Goal: Complete application form

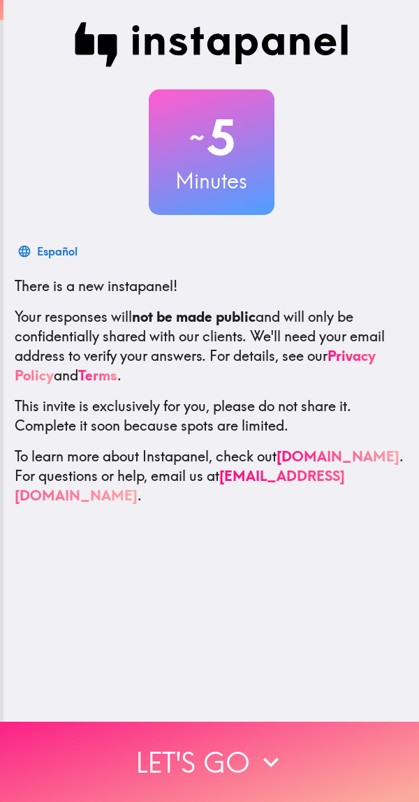
click at [279, 763] on icon "button" at bounding box center [270, 762] width 31 height 31
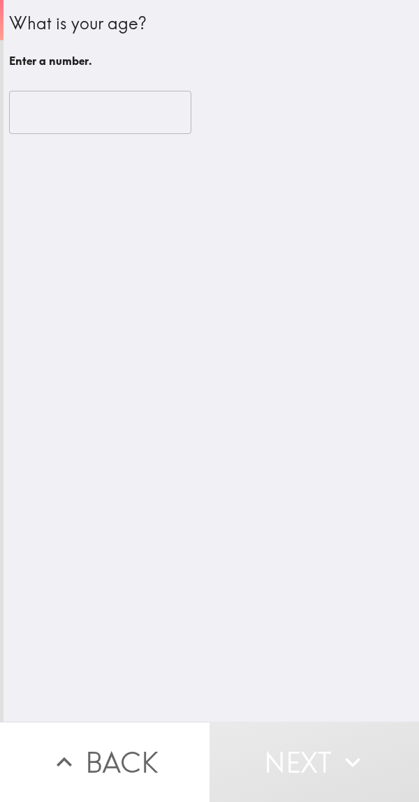
click at [257, 756] on button "Next" at bounding box center [313, 761] width 209 height 80
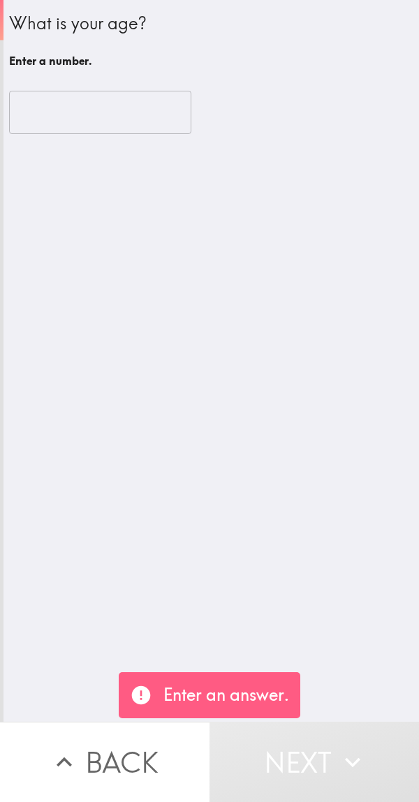
click at [91, 111] on input "number" at bounding box center [100, 112] width 182 height 43
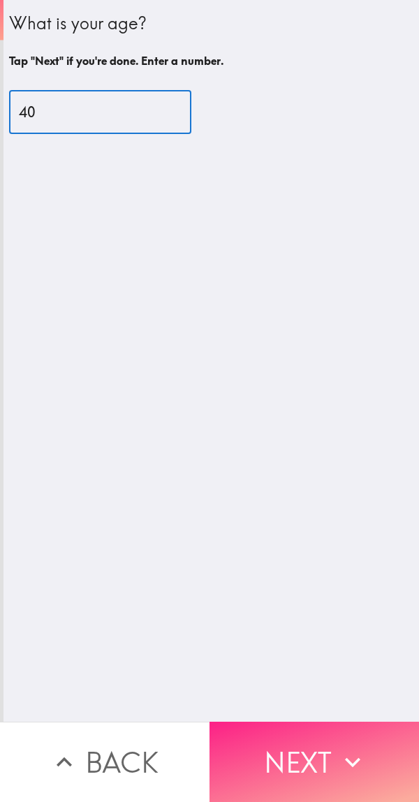
type input "40"
click at [307, 747] on button "Next" at bounding box center [313, 761] width 209 height 80
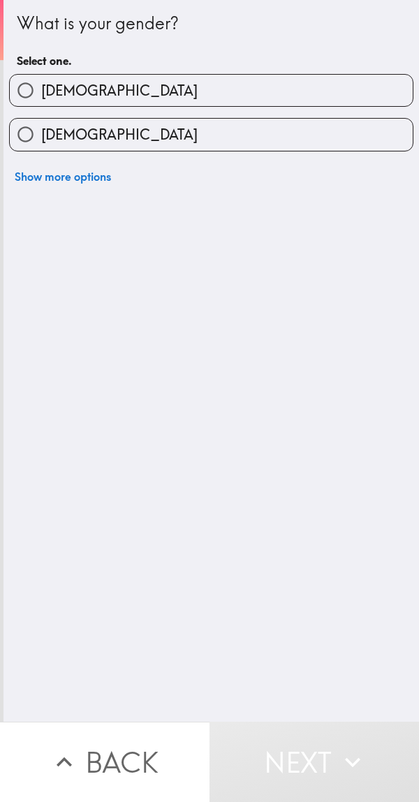
click at [165, 87] on label "[DEMOGRAPHIC_DATA]" at bounding box center [211, 90] width 403 height 31
click at [41, 87] on input "[DEMOGRAPHIC_DATA]" at bounding box center [25, 90] width 31 height 31
radio input "true"
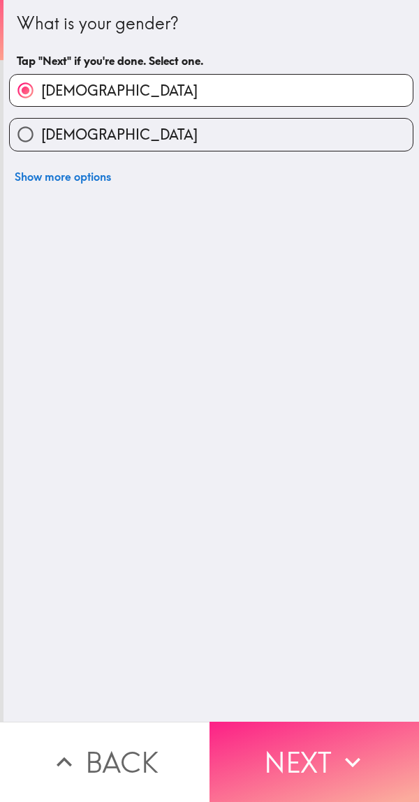
click at [308, 742] on button "Next" at bounding box center [313, 761] width 209 height 80
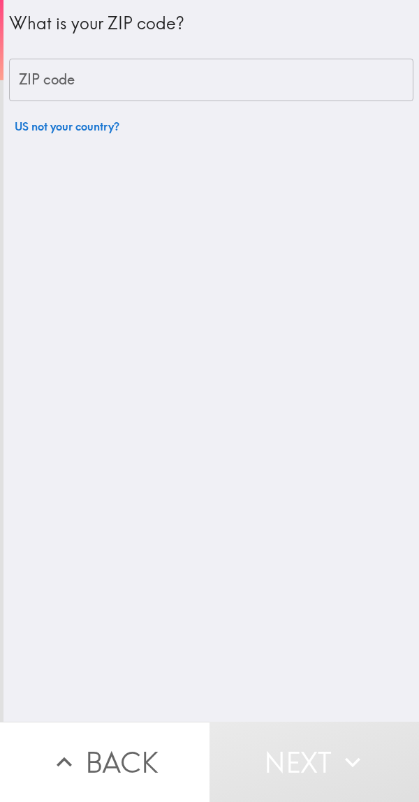
click at [174, 72] on input "ZIP code" at bounding box center [211, 80] width 404 height 43
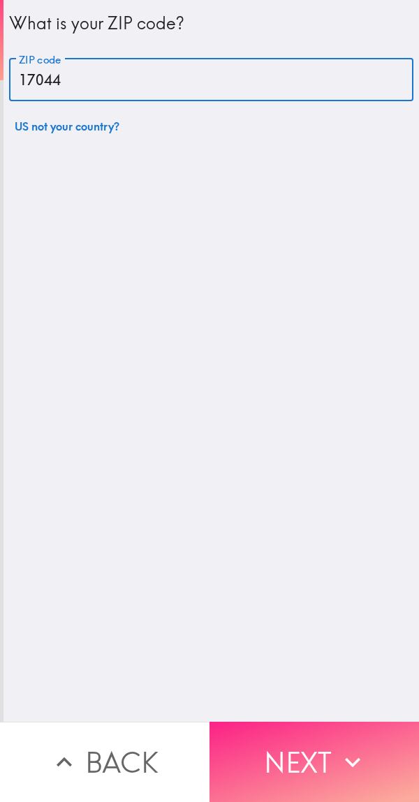
type input "17044"
click at [294, 756] on button "Next" at bounding box center [313, 761] width 209 height 80
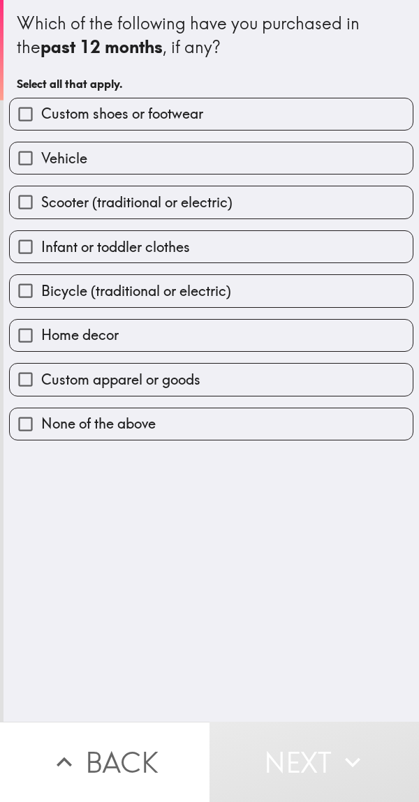
click at [236, 115] on label "Custom shoes or footwear" at bounding box center [211, 113] width 403 height 31
click at [41, 115] on input "Custom shoes or footwear" at bounding box center [25, 113] width 31 height 31
checkbox input "true"
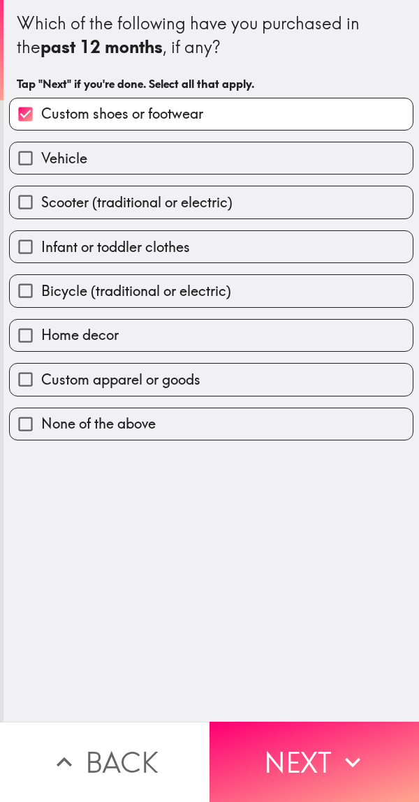
click at [228, 200] on span "Scooter (traditional or electric)" at bounding box center [136, 203] width 191 height 20
click at [41, 200] on input "Scooter (traditional or electric)" at bounding box center [25, 201] width 31 height 31
checkbox input "true"
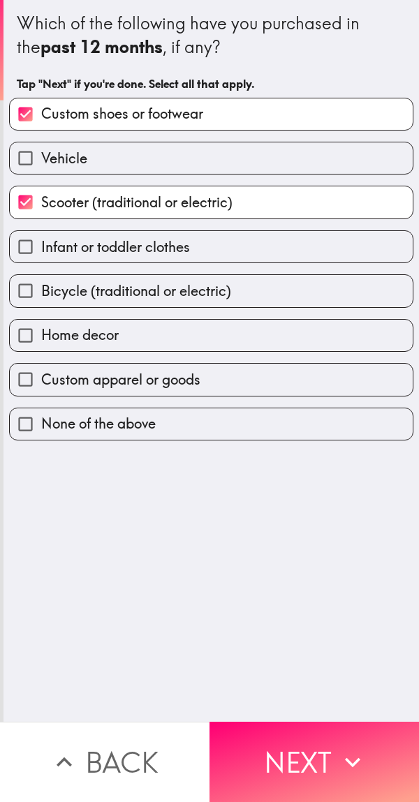
click at [212, 294] on span "Bicycle (traditional or electric)" at bounding box center [136, 291] width 190 height 20
click at [41, 294] on input "Bicycle (traditional or electric)" at bounding box center [25, 290] width 31 height 31
checkbox input "true"
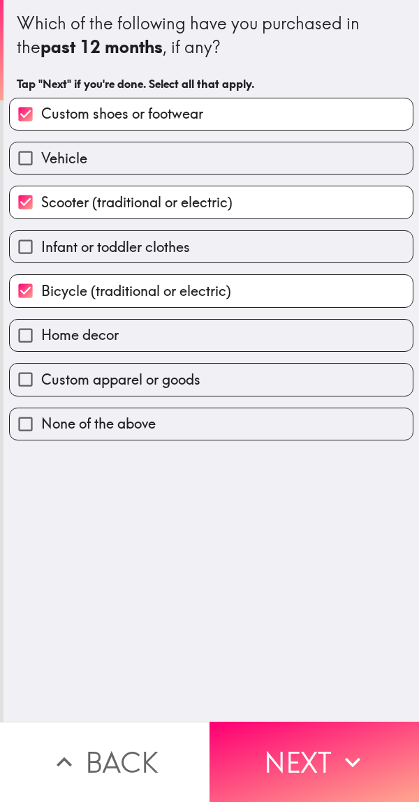
click at [187, 382] on span "Custom apparel or goods" at bounding box center [120, 380] width 159 height 20
click at [41, 382] on input "Custom apparel or goods" at bounding box center [25, 379] width 31 height 31
checkbox input "true"
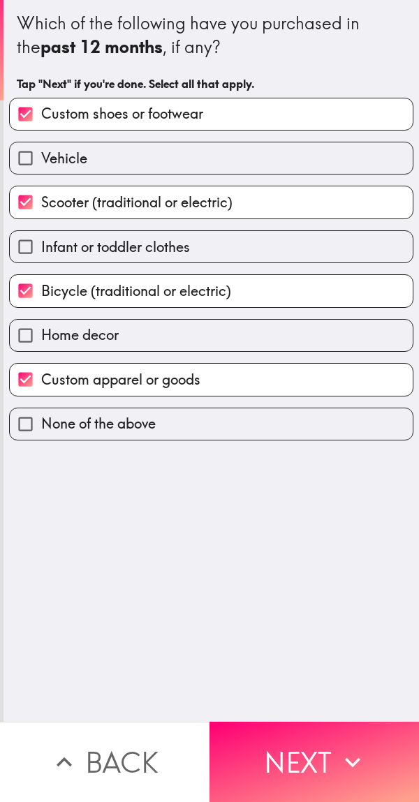
click at [237, 159] on label "Vehicle" at bounding box center [211, 157] width 403 height 31
click at [41, 159] on input "Vehicle" at bounding box center [25, 157] width 31 height 31
checkbox input "true"
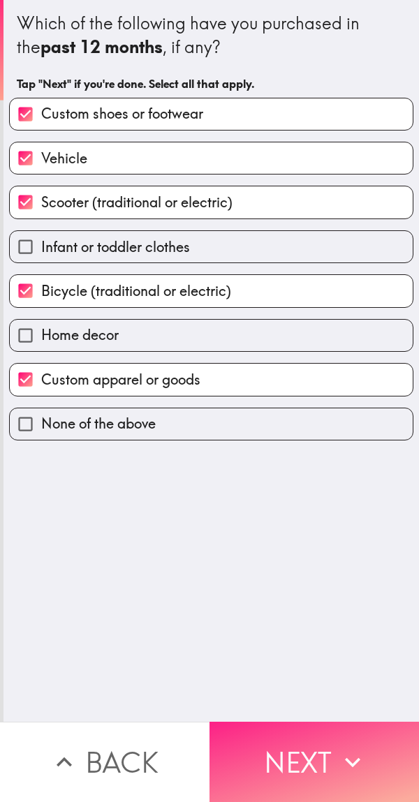
click at [314, 746] on button "Next" at bounding box center [313, 761] width 209 height 80
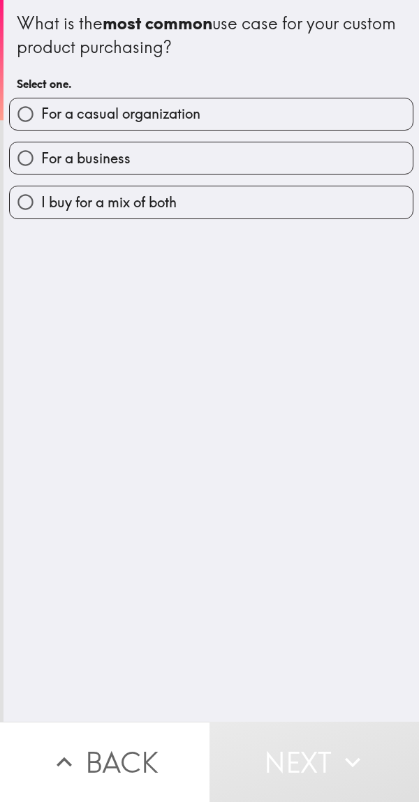
click at [220, 117] on label "For a casual organization" at bounding box center [211, 113] width 403 height 31
click at [41, 117] on input "For a casual organization" at bounding box center [25, 113] width 31 height 31
radio input "true"
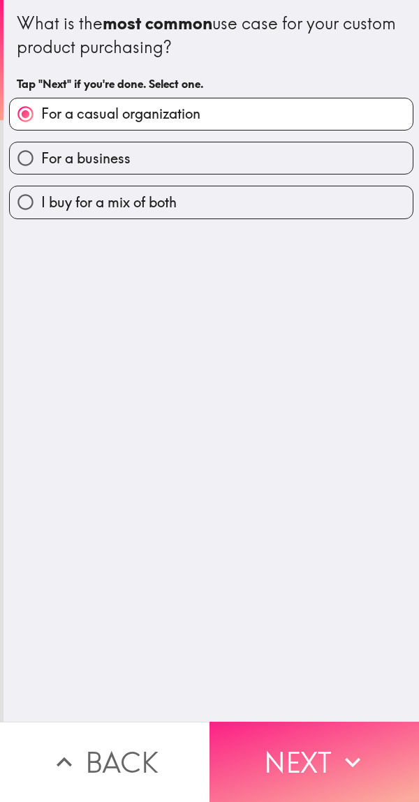
click at [315, 737] on button "Next" at bounding box center [313, 761] width 209 height 80
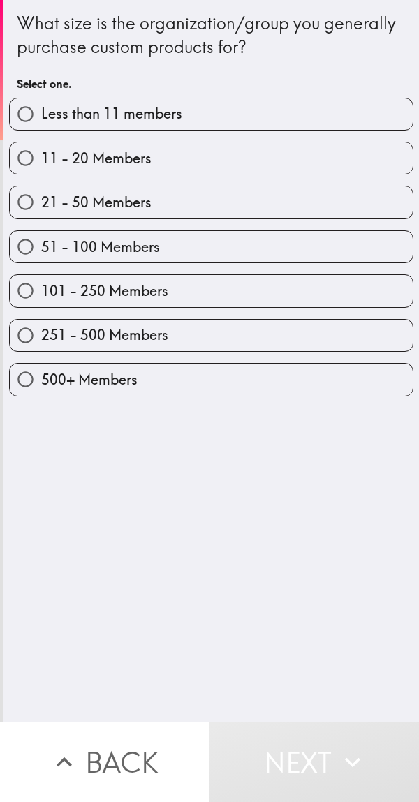
click at [235, 330] on label "251 - 500 Members" at bounding box center [211, 335] width 403 height 31
click at [41, 330] on input "251 - 500 Members" at bounding box center [25, 335] width 31 height 31
radio input "true"
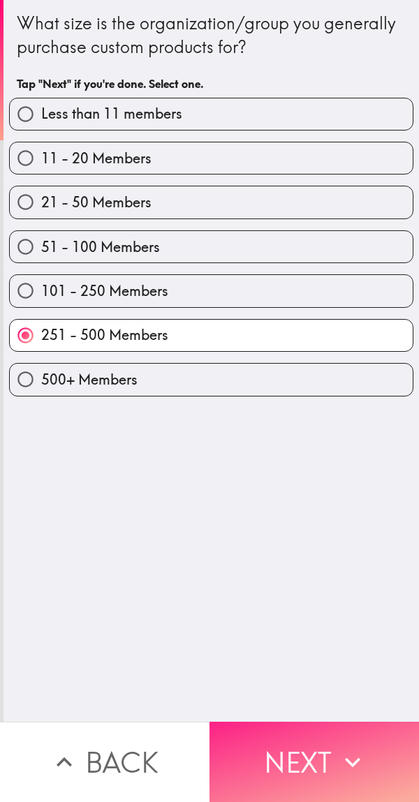
click at [313, 744] on button "Next" at bounding box center [313, 761] width 209 height 80
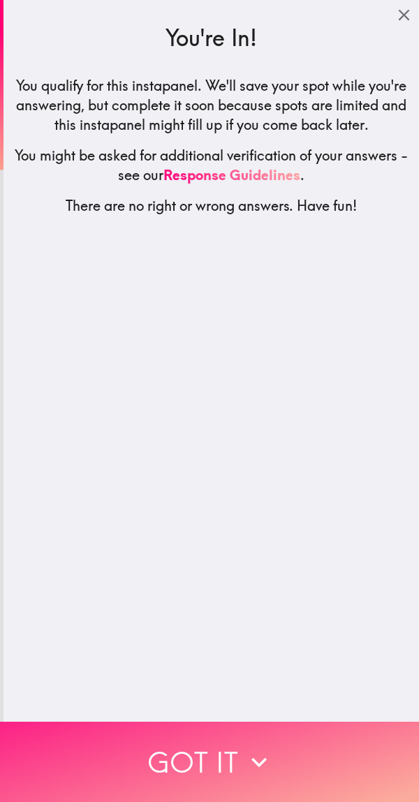
click at [249, 747] on icon "button" at bounding box center [259, 762] width 31 height 31
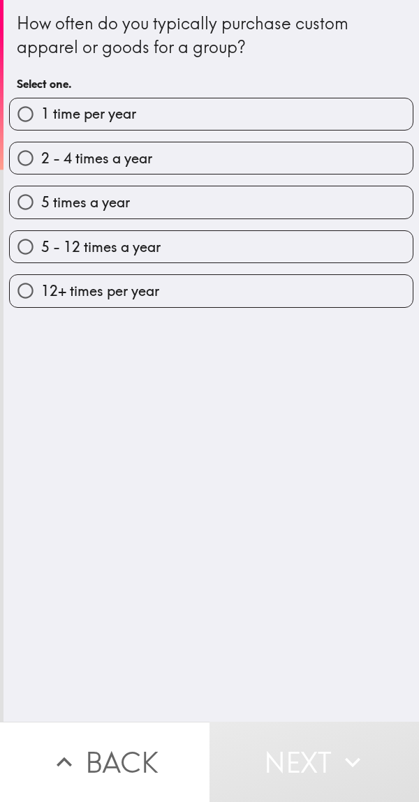
click at [234, 157] on label "2 - 4 times a year" at bounding box center [211, 157] width 403 height 31
click at [41, 157] on input "2 - 4 times a year" at bounding box center [25, 157] width 31 height 31
radio input "true"
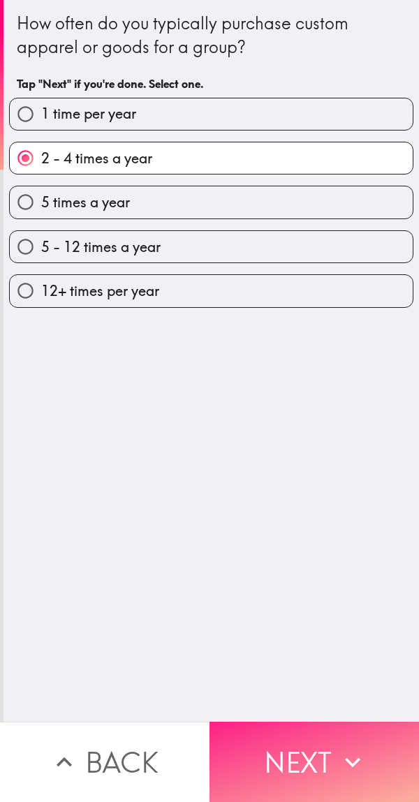
click at [322, 742] on button "Next" at bounding box center [313, 761] width 209 height 80
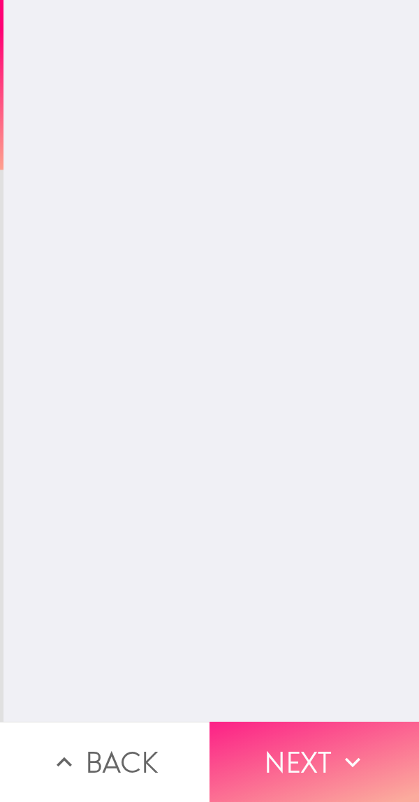
click at [309, 735] on button "Next" at bounding box center [313, 761] width 209 height 80
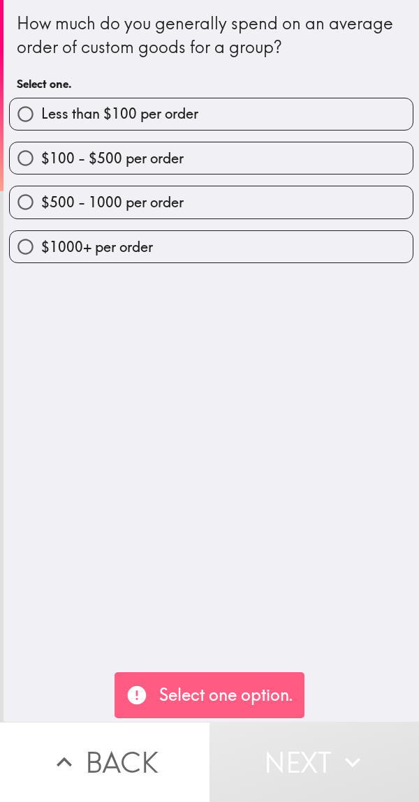
click at [239, 165] on label "$100 - $500 per order" at bounding box center [211, 157] width 403 height 31
click at [41, 165] on input "$100 - $500 per order" at bounding box center [25, 157] width 31 height 31
radio input "true"
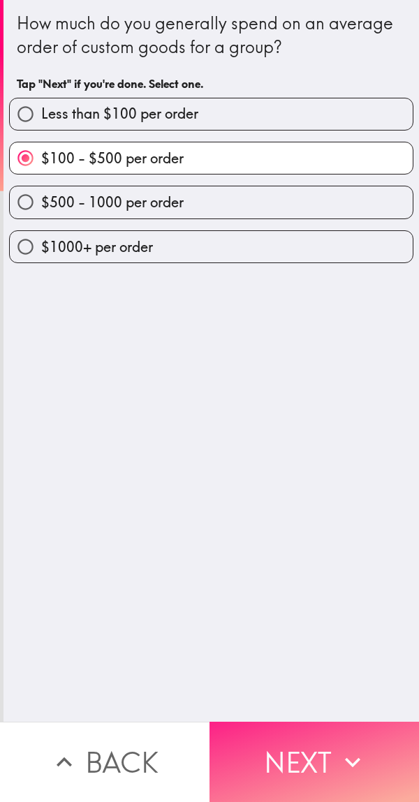
click at [301, 745] on button "Next" at bounding box center [313, 761] width 209 height 80
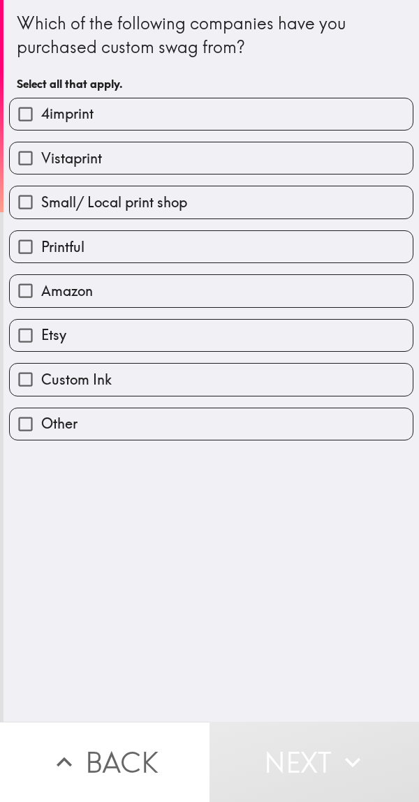
click at [193, 128] on label "4imprint" at bounding box center [211, 113] width 403 height 31
click at [41, 128] on input "4imprint" at bounding box center [25, 113] width 31 height 31
checkbox input "true"
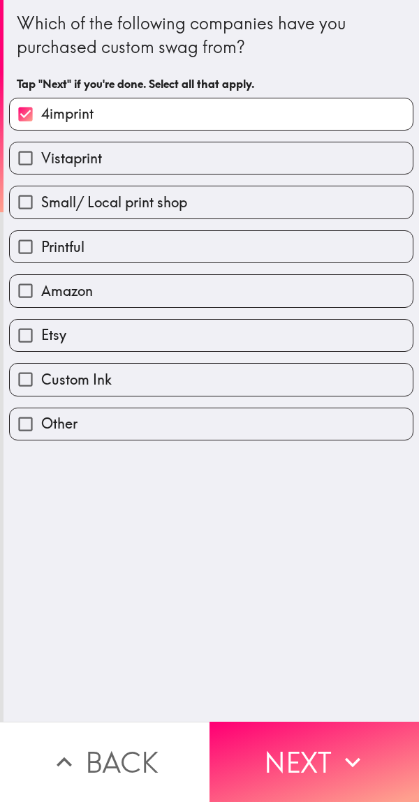
click at [172, 252] on label "Printful" at bounding box center [211, 246] width 403 height 31
click at [41, 252] on input "Printful" at bounding box center [25, 246] width 31 height 31
checkbox input "true"
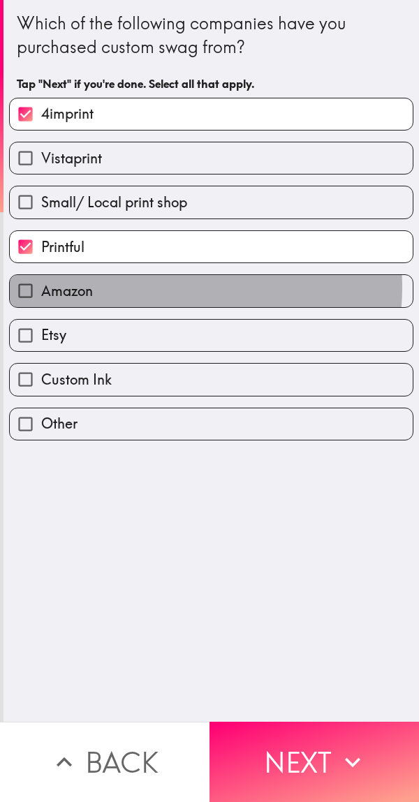
click at [166, 287] on label "Amazon" at bounding box center [211, 290] width 403 height 31
click at [41, 287] on input "Amazon" at bounding box center [25, 290] width 31 height 31
checkbox input "true"
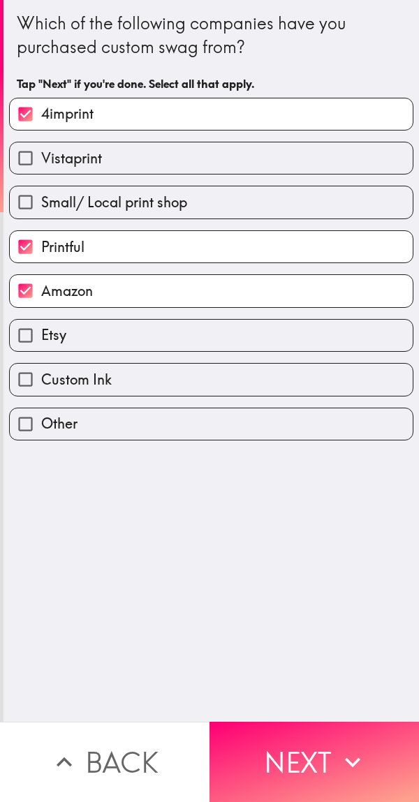
click at [202, 164] on label "Vistaprint" at bounding box center [211, 157] width 403 height 31
click at [41, 164] on input "Vistaprint" at bounding box center [25, 157] width 31 height 31
checkbox input "true"
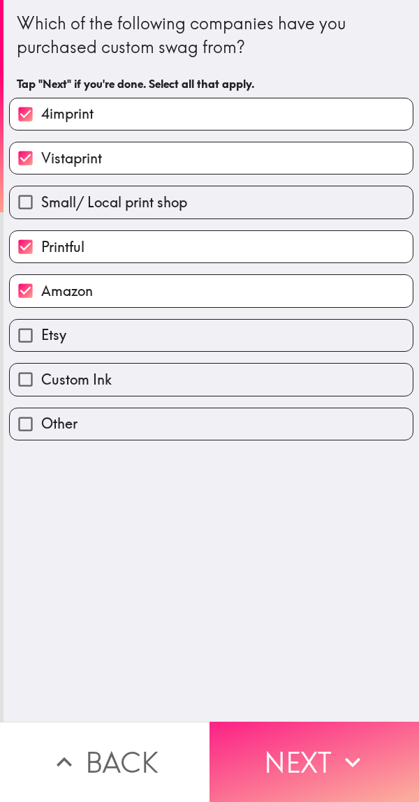
click at [308, 754] on button "Next" at bounding box center [313, 761] width 209 height 80
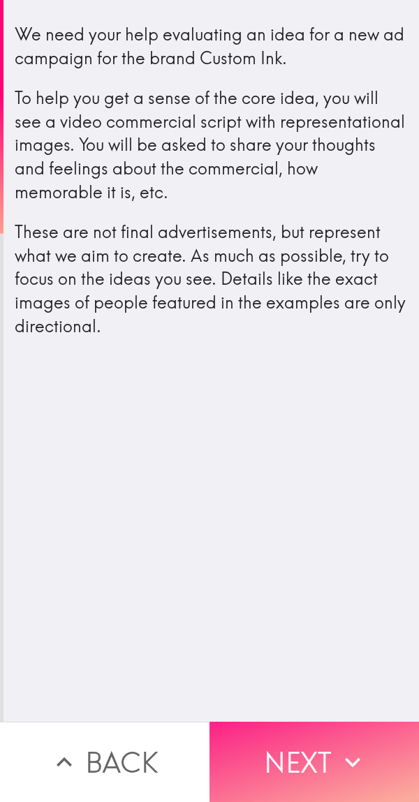
click at [314, 743] on button "Next" at bounding box center [313, 761] width 209 height 80
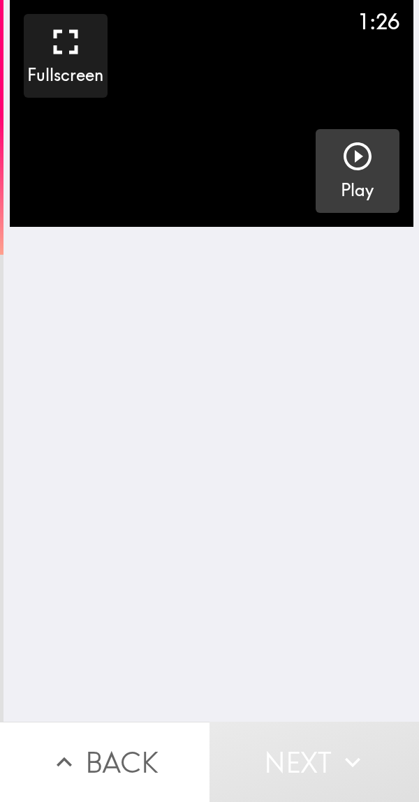
click at [341, 156] on icon "button" at bounding box center [357, 156] width 33 height 33
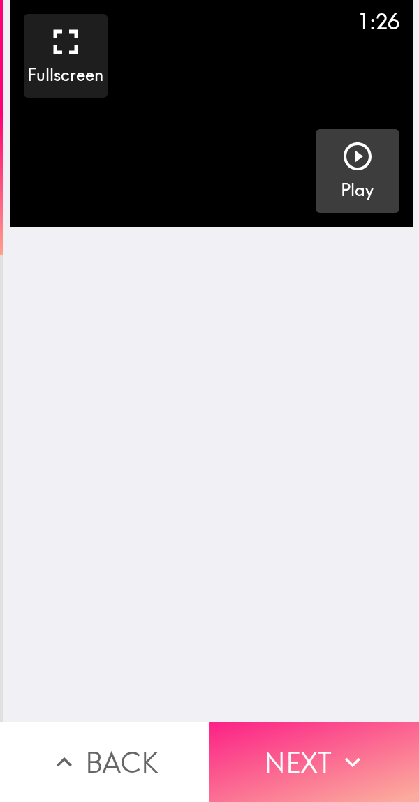
click at [306, 747] on button "Next" at bounding box center [313, 761] width 209 height 80
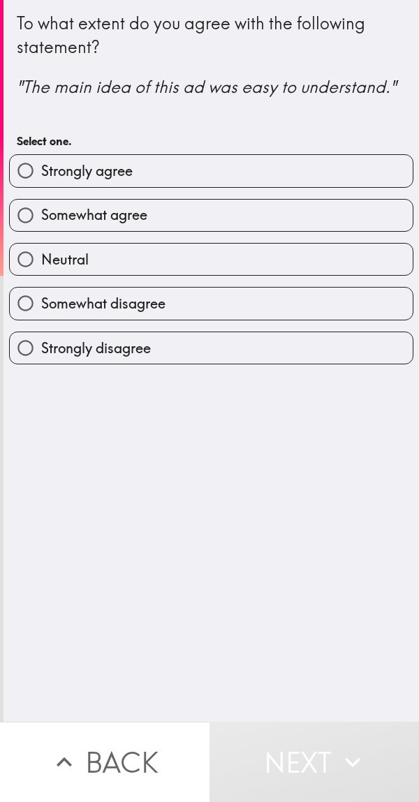
click at [195, 172] on label "Strongly agree" at bounding box center [211, 170] width 403 height 31
click at [41, 172] on input "Strongly agree" at bounding box center [25, 170] width 31 height 31
radio input "true"
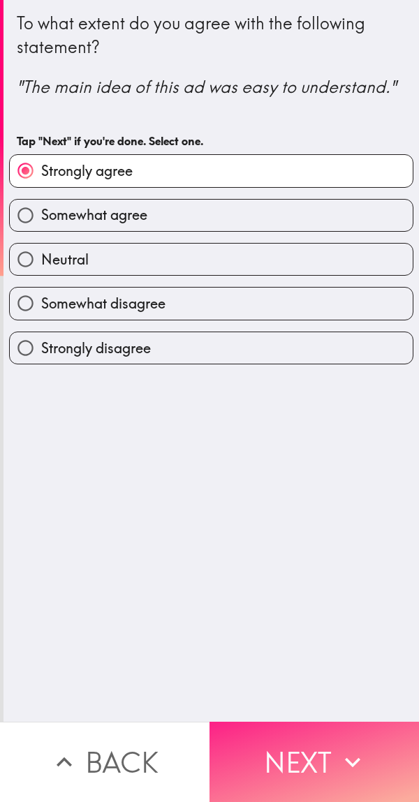
click at [315, 735] on button "Next" at bounding box center [313, 761] width 209 height 80
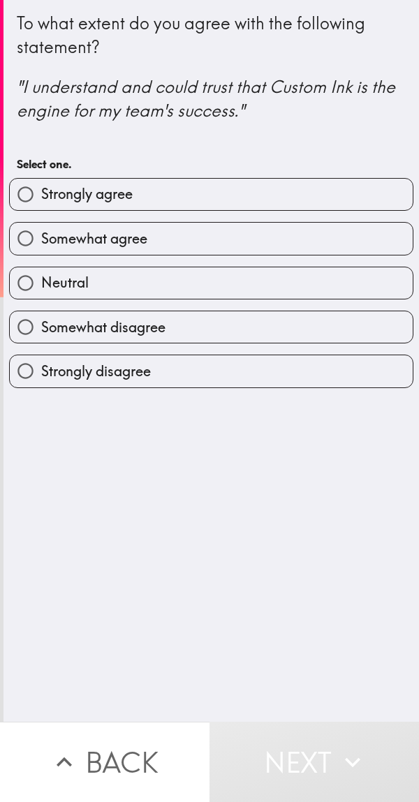
click at [100, 246] on span "Somewhat agree" at bounding box center [94, 239] width 106 height 20
click at [41, 246] on input "Somewhat agree" at bounding box center [25, 238] width 31 height 31
radio input "true"
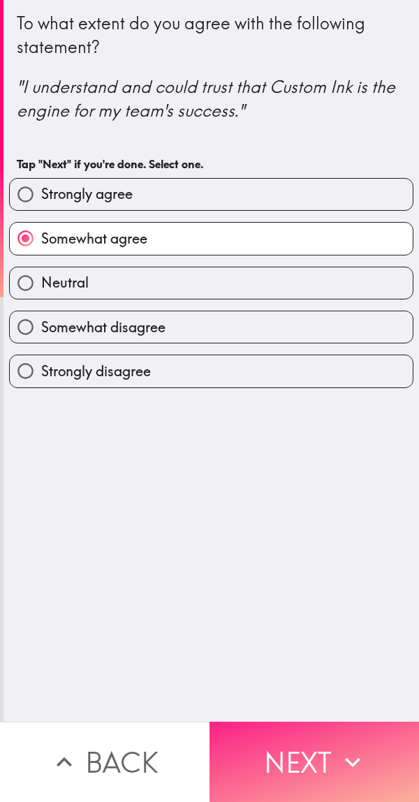
click at [302, 739] on button "Next" at bounding box center [313, 761] width 209 height 80
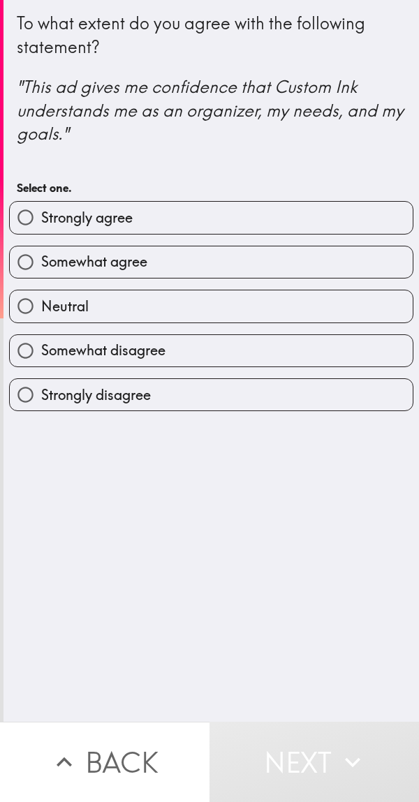
click at [189, 227] on label "Strongly agree" at bounding box center [211, 217] width 403 height 31
click at [41, 227] on input "Strongly agree" at bounding box center [25, 217] width 31 height 31
radio input "true"
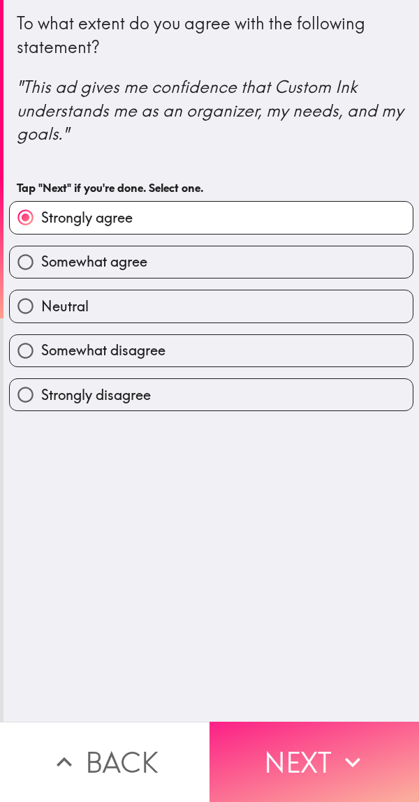
click at [315, 740] on button "Next" at bounding box center [313, 761] width 209 height 80
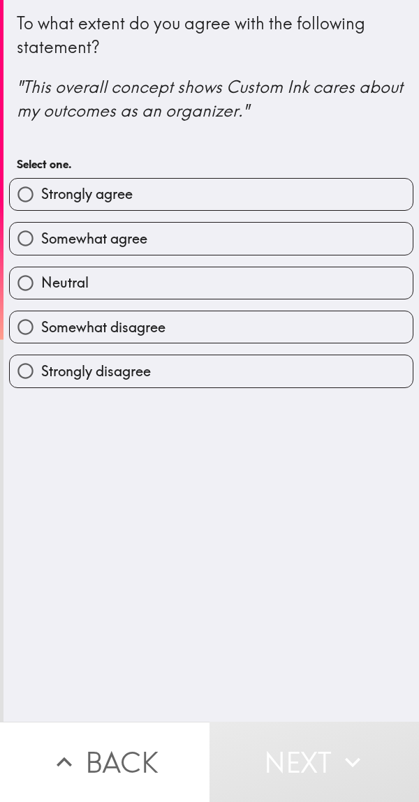
click at [195, 236] on label "Somewhat agree" at bounding box center [211, 238] width 403 height 31
click at [41, 236] on input "Somewhat agree" at bounding box center [25, 238] width 31 height 31
radio input "true"
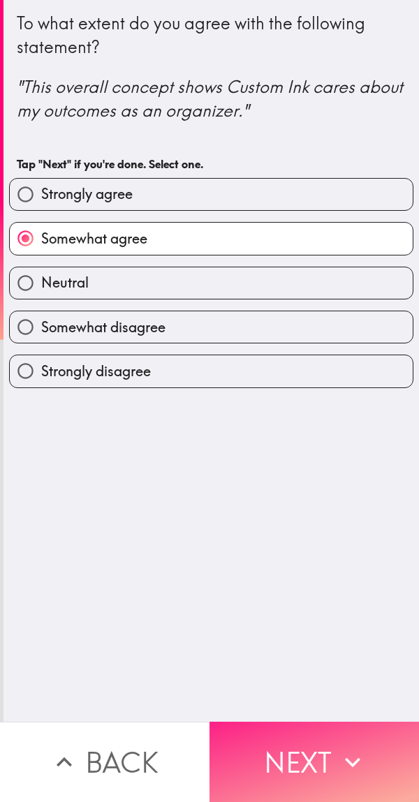
click at [316, 733] on button "Next" at bounding box center [313, 761] width 209 height 80
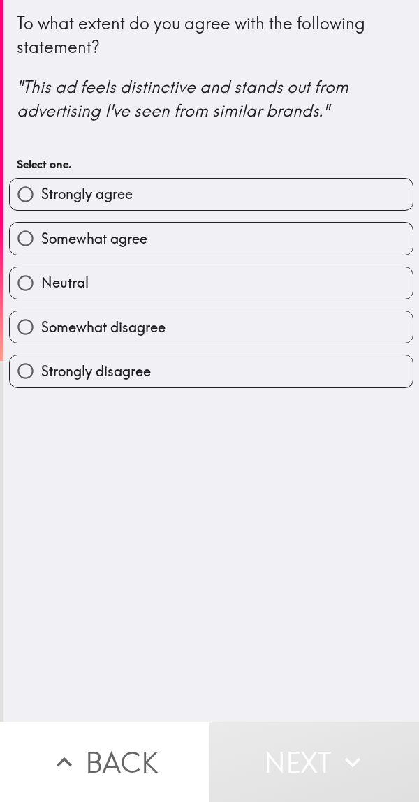
click at [211, 184] on label "Strongly agree" at bounding box center [211, 194] width 403 height 31
click at [41, 184] on input "Strongly agree" at bounding box center [25, 194] width 31 height 31
radio input "true"
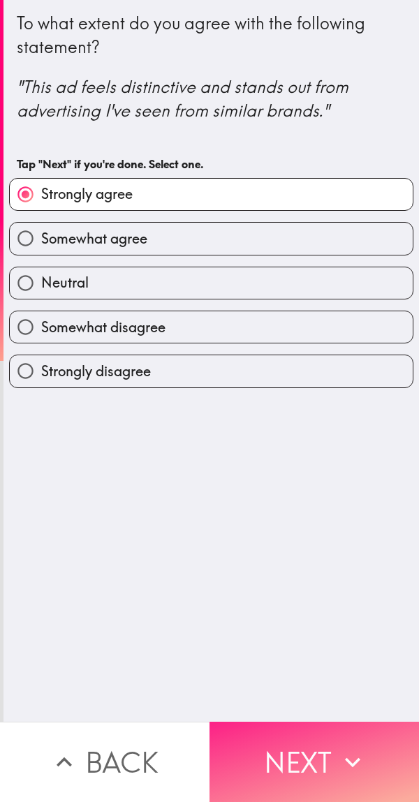
click at [319, 755] on button "Next" at bounding box center [313, 761] width 209 height 80
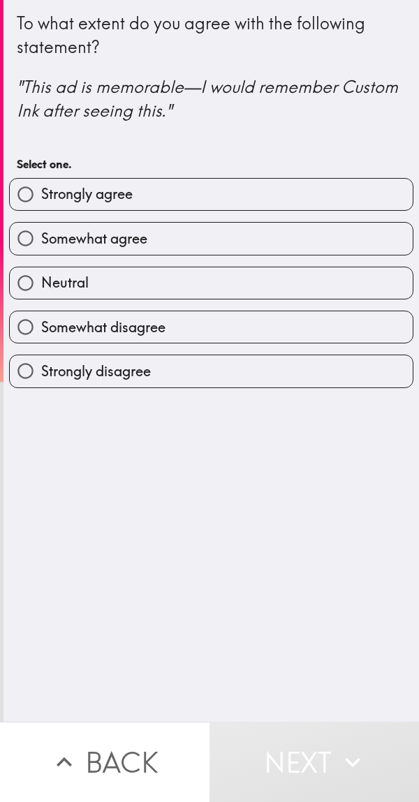
click at [209, 246] on label "Somewhat agree" at bounding box center [211, 238] width 403 height 31
click at [41, 246] on input "Somewhat agree" at bounding box center [25, 238] width 31 height 31
radio input "true"
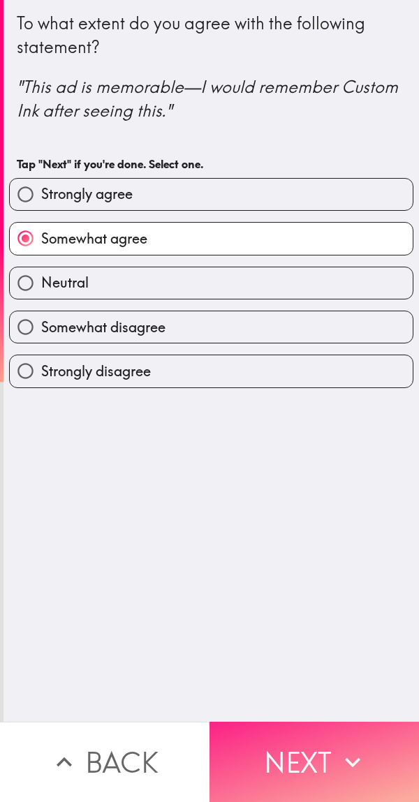
click at [311, 744] on button "Next" at bounding box center [313, 761] width 209 height 80
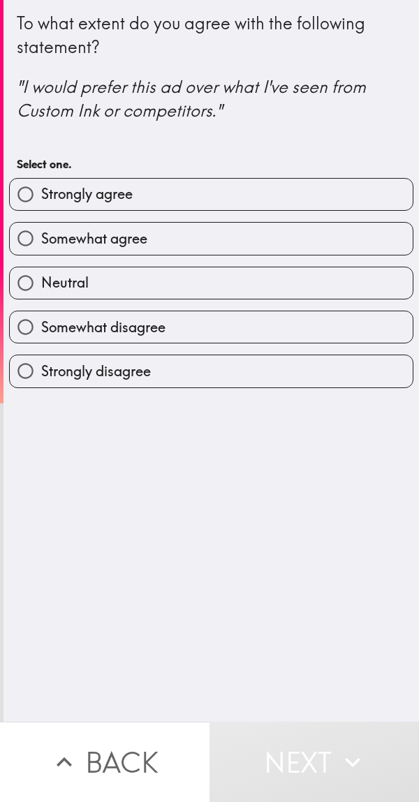
click at [193, 209] on label "Strongly agree" at bounding box center [211, 194] width 403 height 31
click at [41, 209] on input "Strongly agree" at bounding box center [25, 194] width 31 height 31
radio input "true"
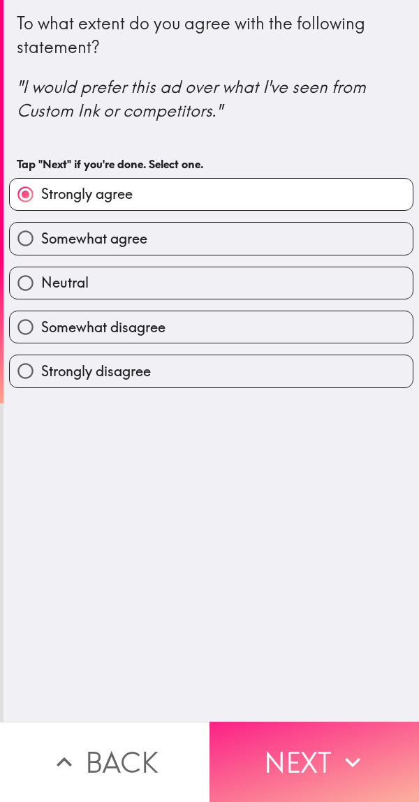
click at [317, 760] on button "Next" at bounding box center [313, 761] width 209 height 80
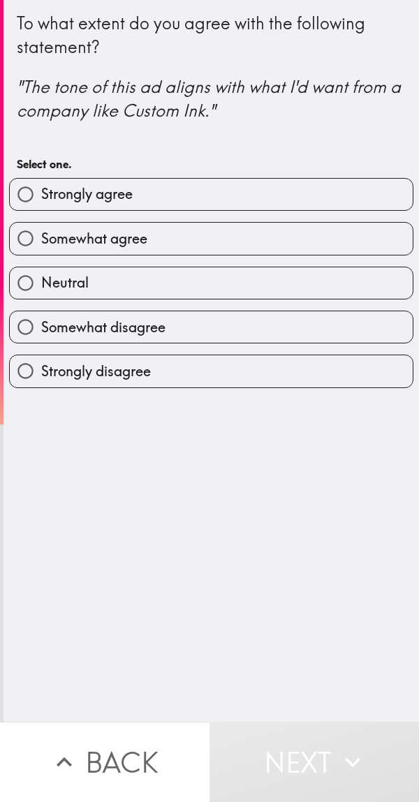
click at [206, 249] on label "Somewhat agree" at bounding box center [211, 238] width 403 height 31
click at [41, 249] on input "Somewhat agree" at bounding box center [25, 238] width 31 height 31
radio input "true"
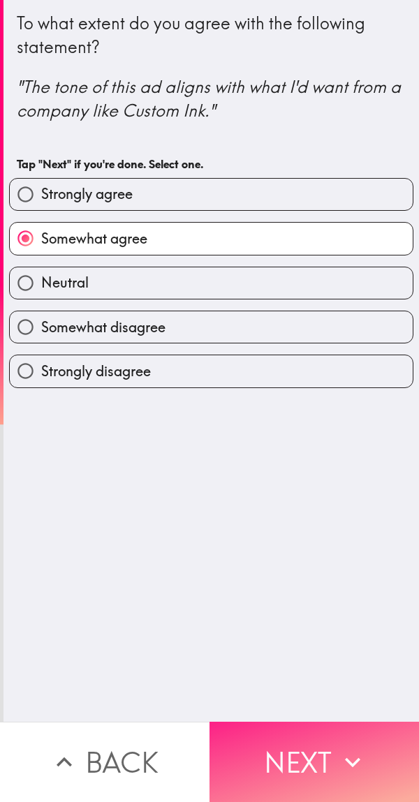
click at [312, 741] on button "Next" at bounding box center [313, 761] width 209 height 80
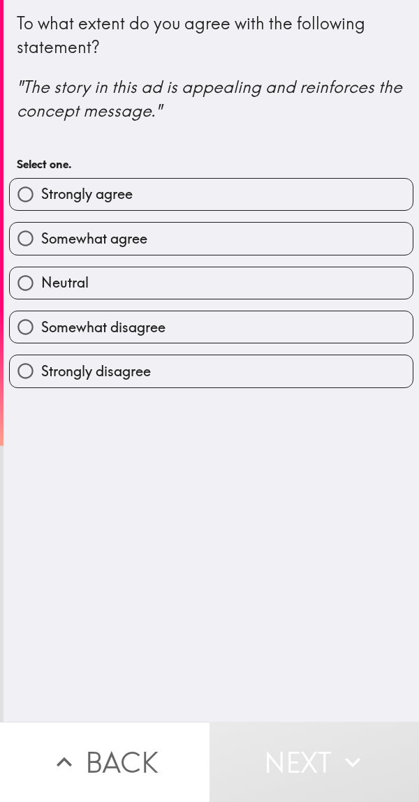
click at [180, 180] on label "Strongly agree" at bounding box center [211, 194] width 403 height 31
click at [41, 180] on input "Strongly agree" at bounding box center [25, 194] width 31 height 31
radio input "true"
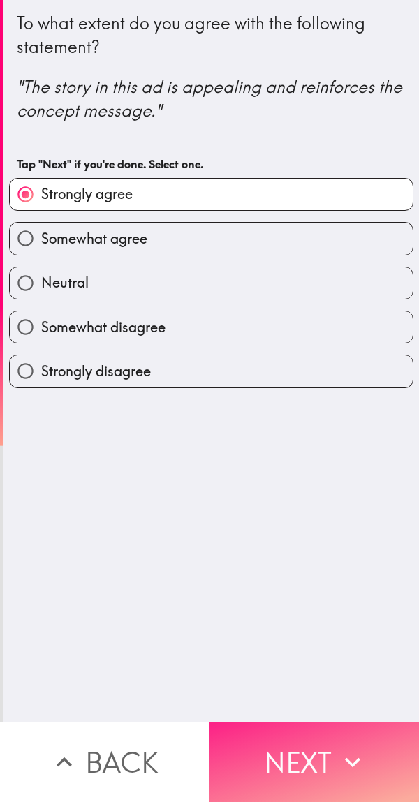
click at [306, 743] on button "Next" at bounding box center [313, 761] width 209 height 80
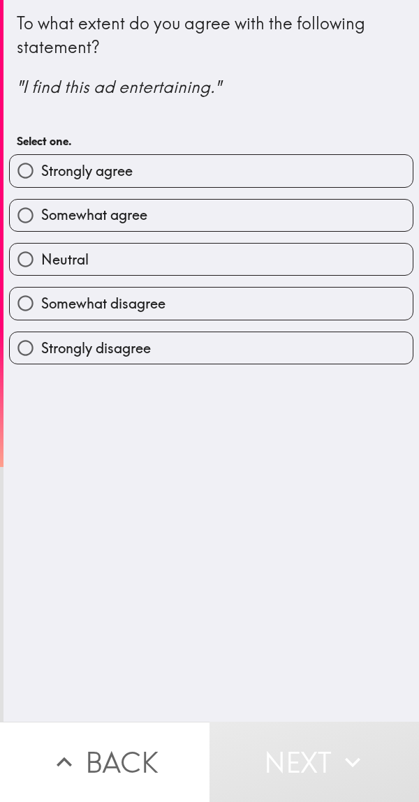
click at [169, 223] on label "Somewhat agree" at bounding box center [211, 215] width 403 height 31
click at [41, 223] on input "Somewhat agree" at bounding box center [25, 215] width 31 height 31
radio input "true"
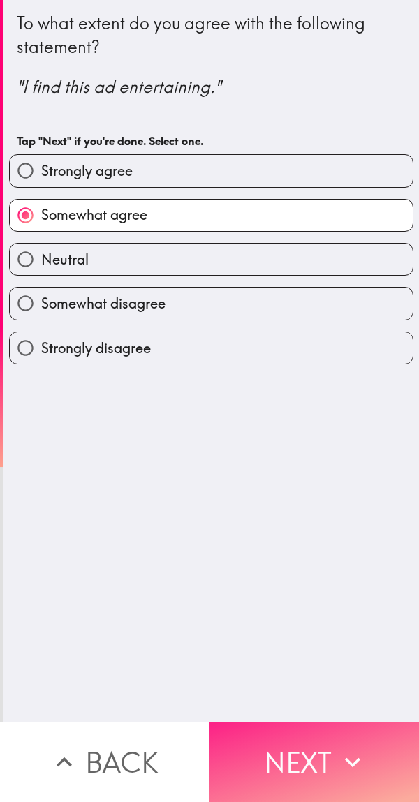
click at [297, 738] on button "Next" at bounding box center [313, 761] width 209 height 80
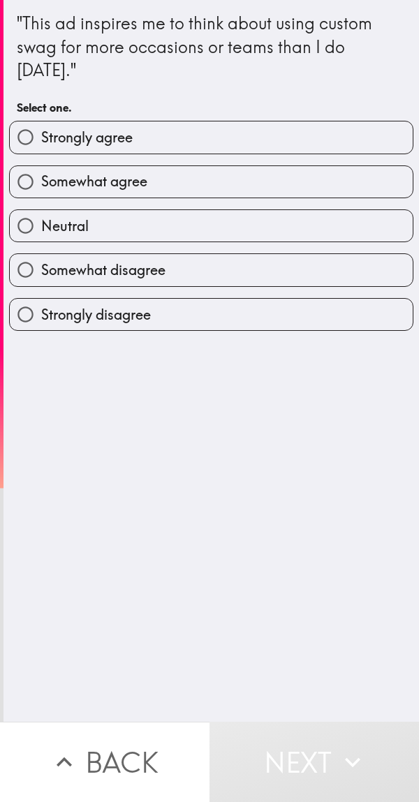
click at [223, 299] on label "Strongly disagree" at bounding box center [211, 314] width 403 height 31
click at [41, 299] on input "Strongly disagree" at bounding box center [25, 314] width 31 height 31
radio input "true"
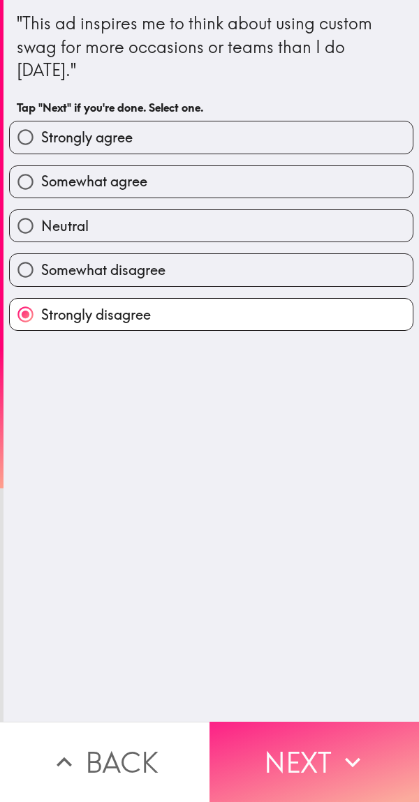
click at [292, 743] on button "Next" at bounding box center [313, 761] width 209 height 80
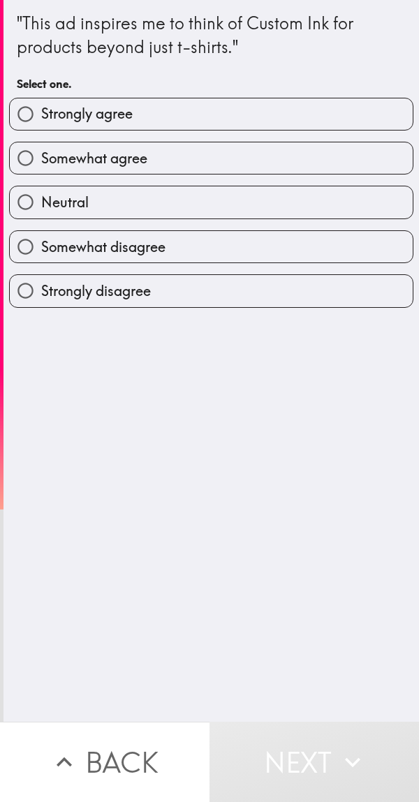
click at [217, 236] on label "Somewhat disagree" at bounding box center [211, 246] width 403 height 31
click at [41, 236] on input "Somewhat disagree" at bounding box center [25, 246] width 31 height 31
radio input "true"
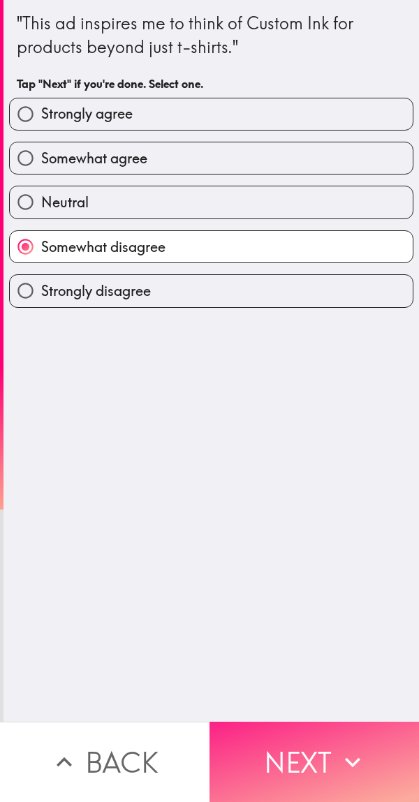
click at [302, 733] on button "Next" at bounding box center [313, 761] width 209 height 80
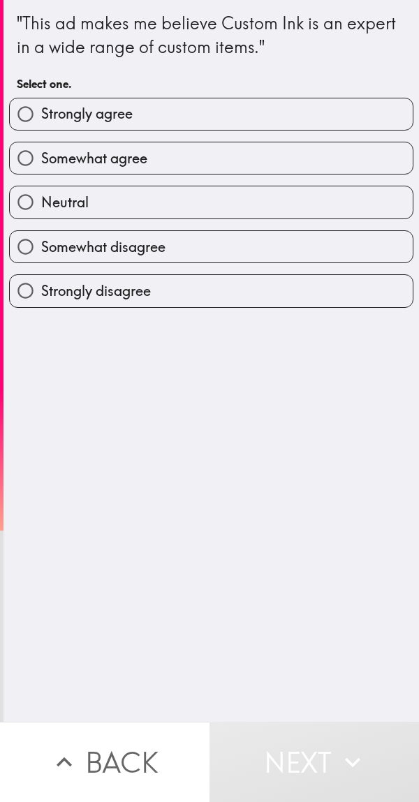
click at [200, 128] on label "Strongly agree" at bounding box center [211, 113] width 403 height 31
click at [41, 128] on input "Strongly agree" at bounding box center [25, 113] width 31 height 31
radio input "true"
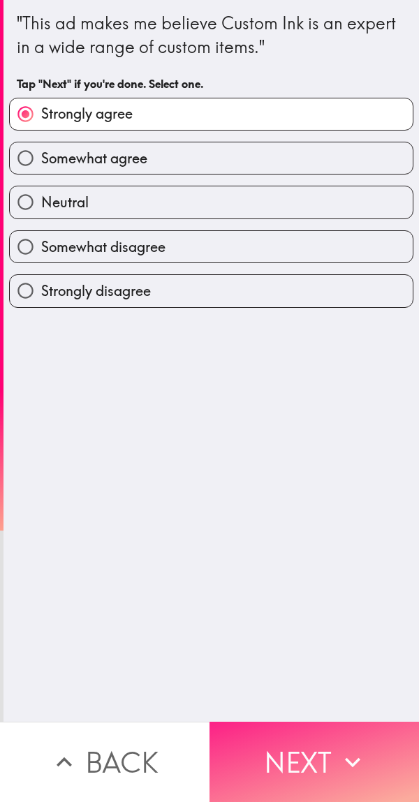
click at [319, 733] on button "Next" at bounding box center [313, 761] width 209 height 80
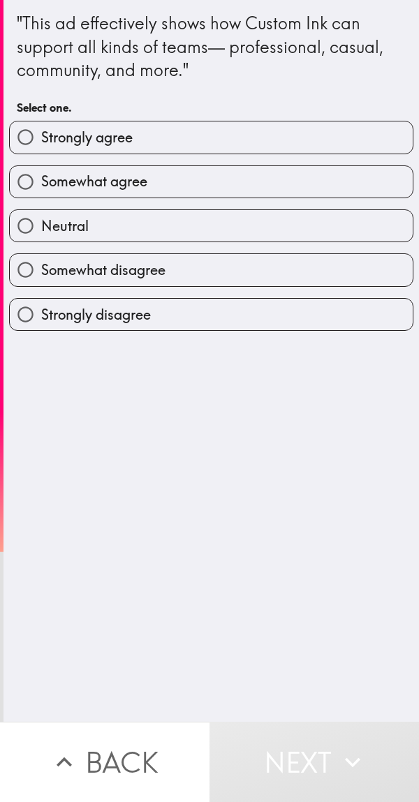
click at [187, 182] on label "Somewhat agree" at bounding box center [211, 181] width 403 height 31
click at [41, 182] on input "Somewhat agree" at bounding box center [25, 181] width 31 height 31
radio input "true"
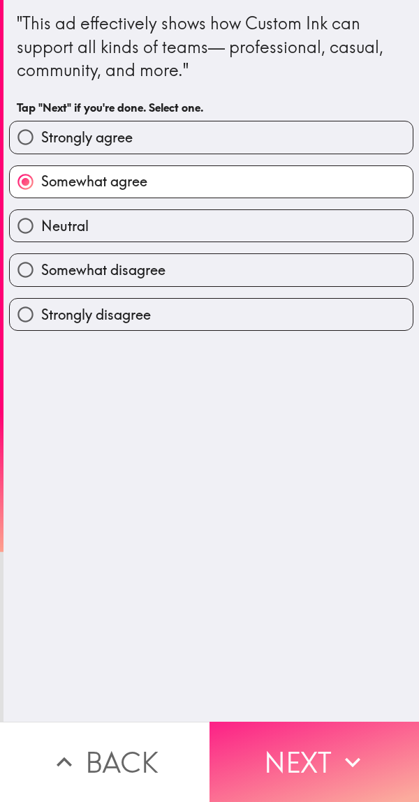
click at [306, 734] on button "Next" at bounding box center [313, 761] width 209 height 80
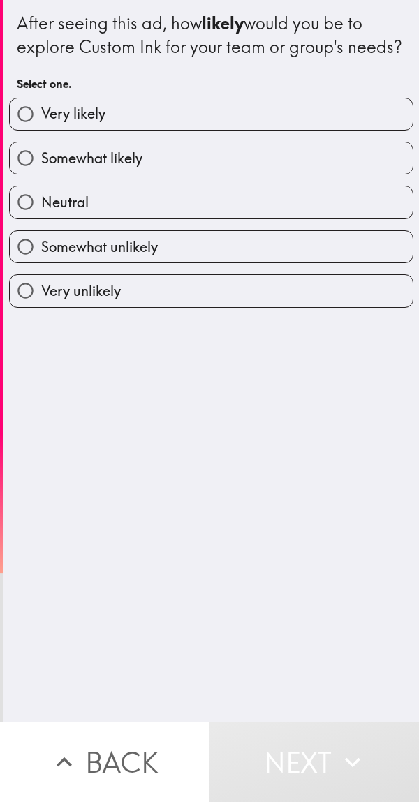
click at [230, 130] on label "Very likely" at bounding box center [211, 113] width 403 height 31
click at [41, 130] on input "Very likely" at bounding box center [25, 113] width 31 height 31
radio input "true"
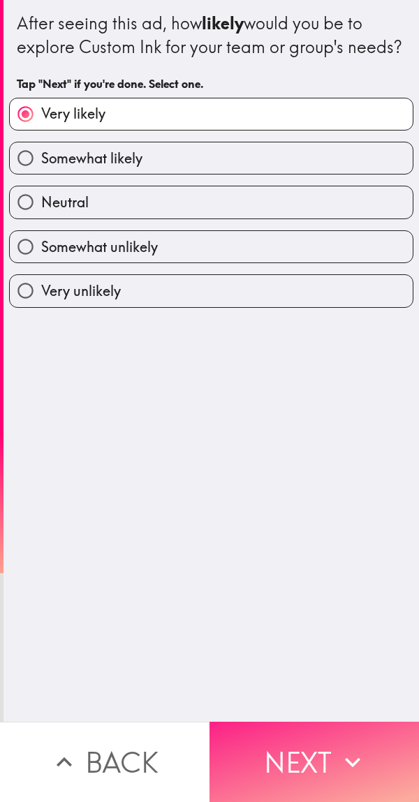
click at [298, 744] on button "Next" at bounding box center [313, 761] width 209 height 80
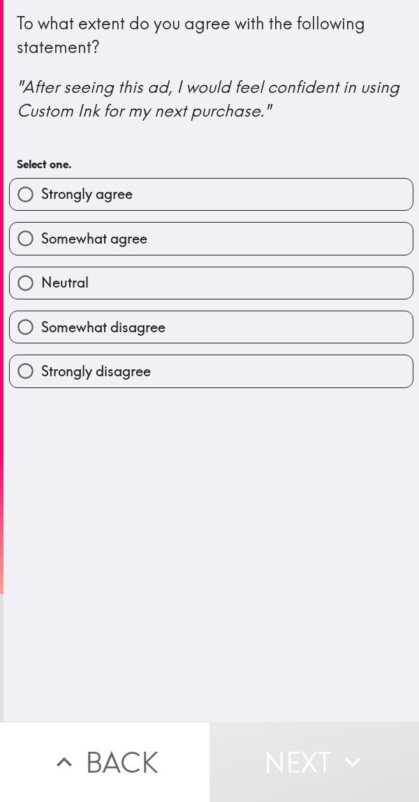
click at [215, 237] on label "Somewhat agree" at bounding box center [211, 238] width 403 height 31
click at [41, 237] on input "Somewhat agree" at bounding box center [25, 238] width 31 height 31
radio input "true"
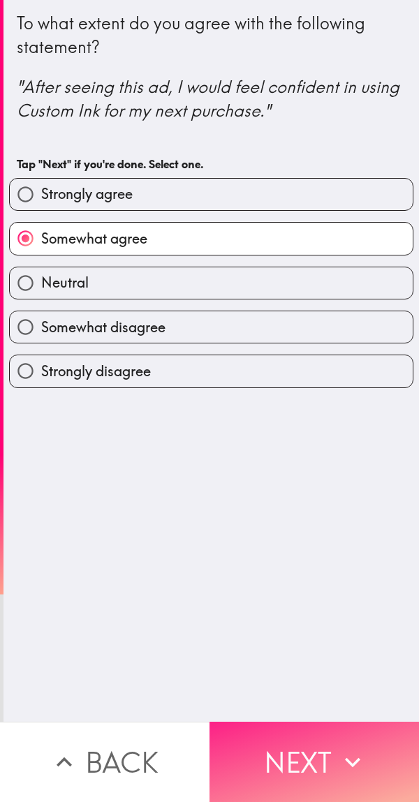
click at [306, 721] on button "Next" at bounding box center [313, 761] width 209 height 80
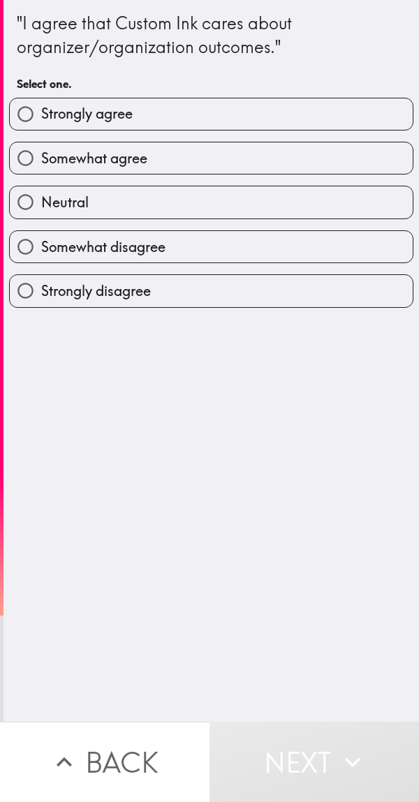
click at [219, 119] on label "Strongly agree" at bounding box center [211, 113] width 403 height 31
click at [41, 119] on input "Strongly agree" at bounding box center [25, 113] width 31 height 31
radio input "true"
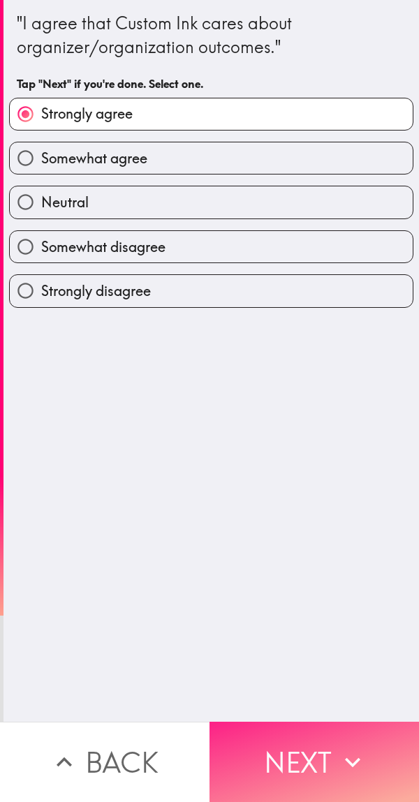
click at [304, 721] on button "Next" at bounding box center [313, 761] width 209 height 80
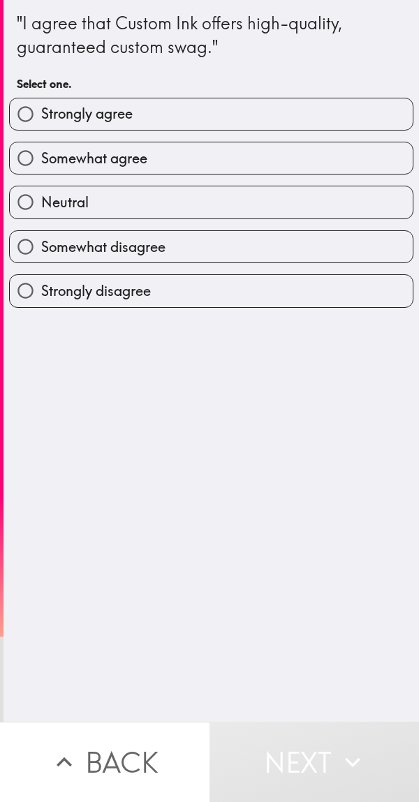
click at [209, 112] on label "Strongly agree" at bounding box center [211, 113] width 403 height 31
click at [41, 112] on input "Strongly agree" at bounding box center [25, 113] width 31 height 31
radio input "true"
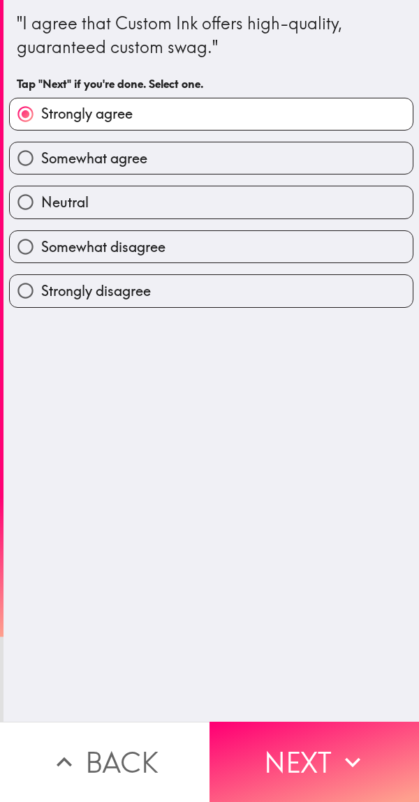
click at [192, 108] on label "Strongly agree" at bounding box center [211, 113] width 403 height 31
click at [41, 108] on input "Strongly agree" at bounding box center [25, 113] width 31 height 31
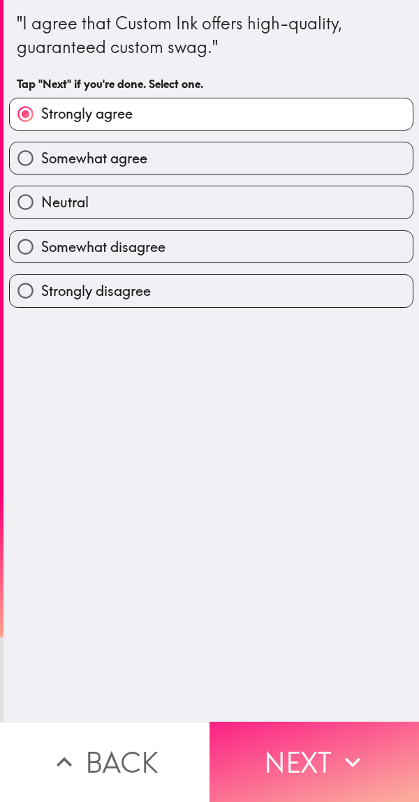
click at [287, 733] on button "Next" at bounding box center [313, 761] width 209 height 80
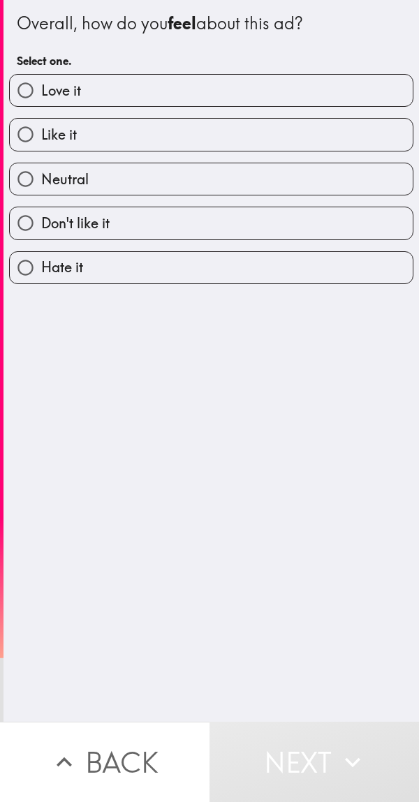
click at [203, 92] on label "Love it" at bounding box center [211, 90] width 403 height 31
click at [41, 92] on input "Love it" at bounding box center [25, 90] width 31 height 31
radio input "true"
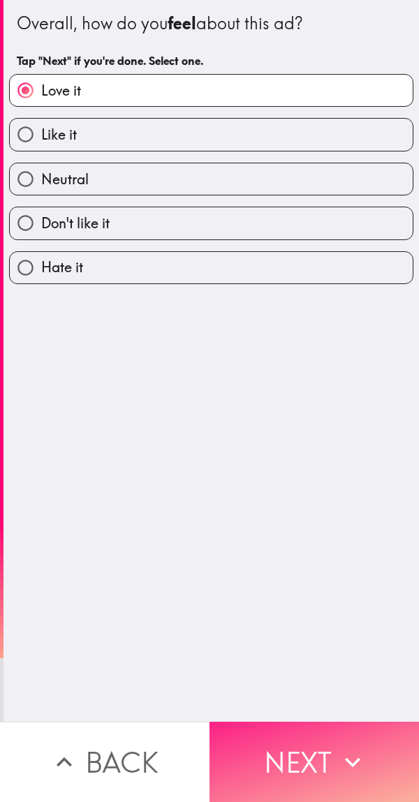
click at [303, 735] on button "Next" at bounding box center [313, 761] width 209 height 80
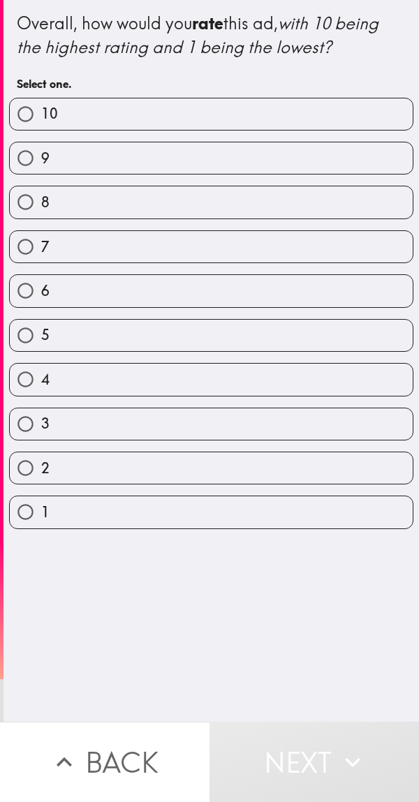
click at [249, 673] on div "Overall, how would you rate this ad, with 10 being the highest rating and 1 bei…" at bounding box center [210, 360] width 415 height 721
click at [179, 108] on label "10" at bounding box center [211, 113] width 403 height 31
click at [41, 108] on input "10" at bounding box center [25, 113] width 31 height 31
radio input "true"
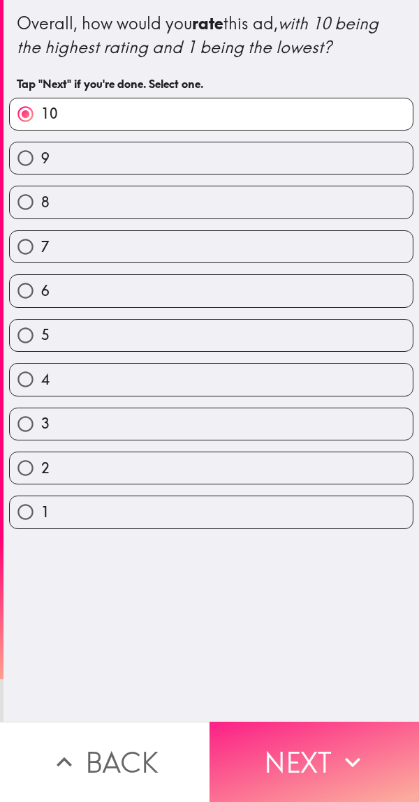
click at [312, 761] on button "Next" at bounding box center [313, 761] width 209 height 80
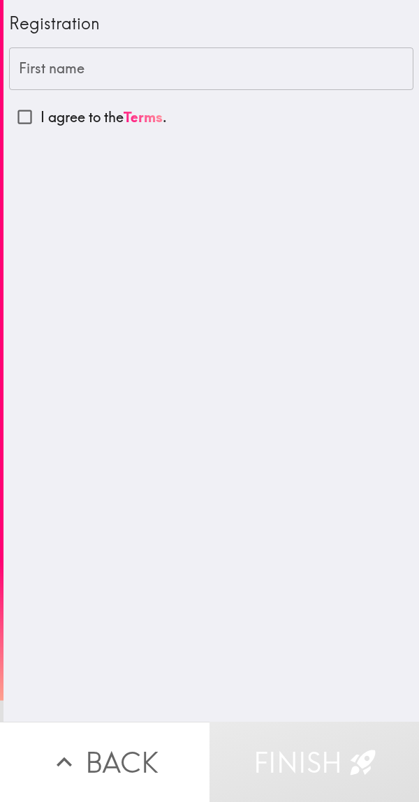
click at [165, 70] on input "First name" at bounding box center [211, 68] width 404 height 43
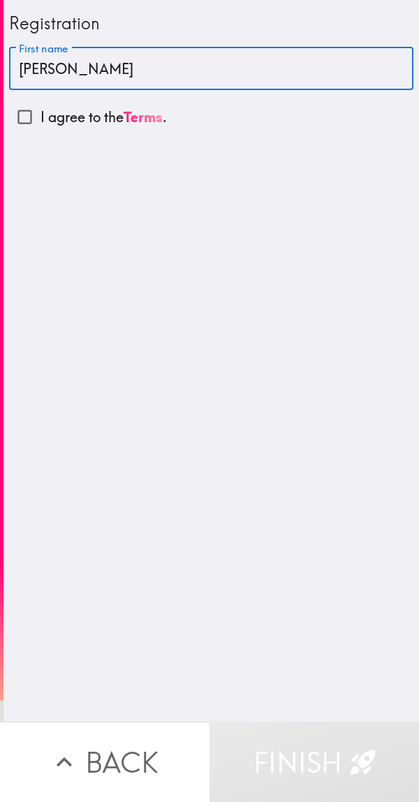
type input "[PERSON_NAME]"
click at [15, 110] on input "I agree to the Terms ." at bounding box center [24, 116] width 31 height 31
checkbox input "true"
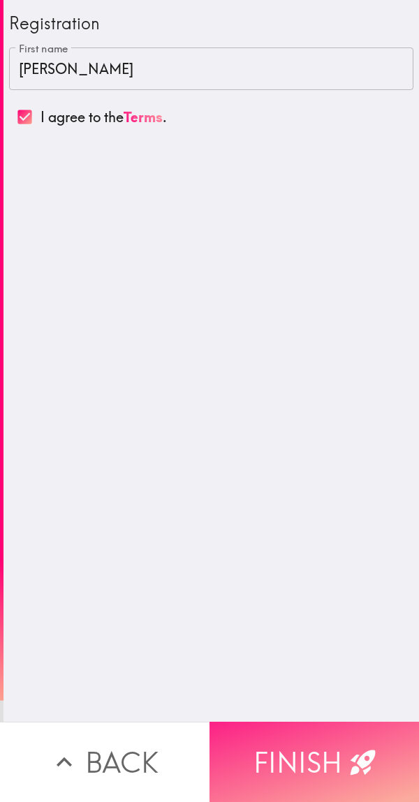
click at [304, 747] on button "Finish" at bounding box center [313, 761] width 209 height 80
